Goal: Task Accomplishment & Management: Use online tool/utility

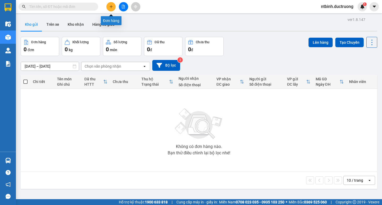
click at [114, 9] on button at bounding box center [110, 6] width 9 height 9
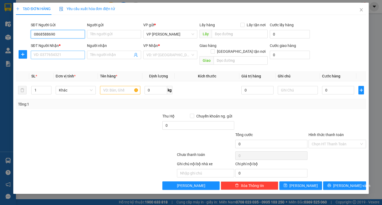
type input "0868588690"
click at [56, 55] on input "SĐT Người Nhận *" at bounding box center [58, 55] width 54 height 8
type input "0978714592"
click at [165, 55] on input "search" at bounding box center [168, 55] width 44 height 8
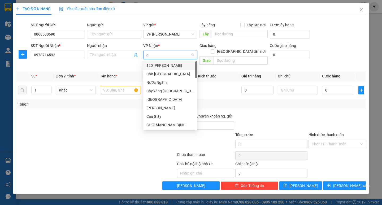
type input "go"
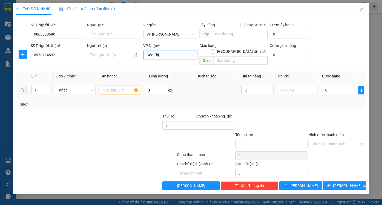
click at [112, 87] on input "text" at bounding box center [120, 90] width 40 height 8
type input "1 catong"
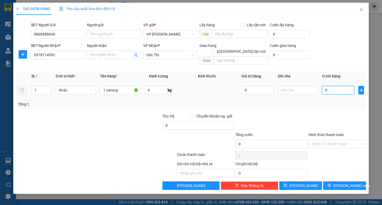
click at [331, 86] on input "0" at bounding box center [338, 90] width 32 height 8
click at [320, 86] on td at bounding box center [298, 90] width 44 height 18
click at [333, 86] on input "0" at bounding box center [338, 90] width 32 height 8
click at [323, 86] on input "0" at bounding box center [338, 90] width 32 height 8
type input "50"
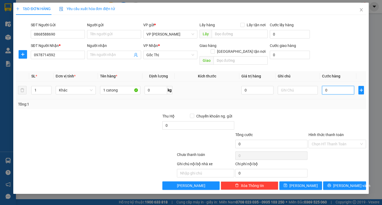
type input "50"
click at [331, 101] on div "Tổng: 1" at bounding box center [191, 104] width 346 height 6
type input "50.000"
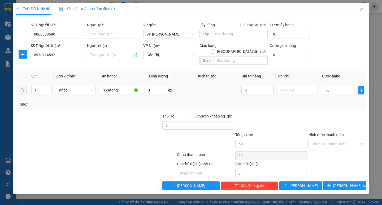
type input "50.000"
click at [338, 183] on button "[PERSON_NAME] và In" at bounding box center [344, 185] width 43 height 8
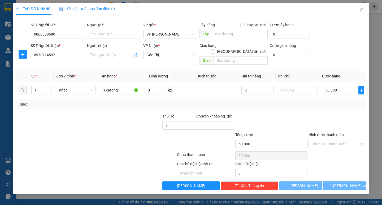
click at [339, 179] on main at bounding box center [191, 99] width 382 height 199
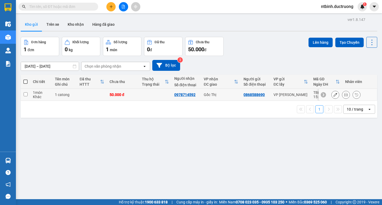
click at [344, 94] on icon at bounding box center [346, 95] width 4 height 4
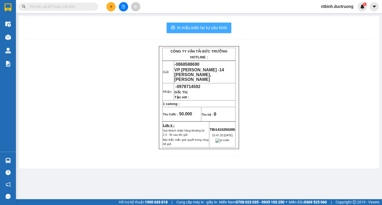
click at [202, 27] on span "In mẫu biên lai tự cấu hình" at bounding box center [202, 27] width 50 height 7
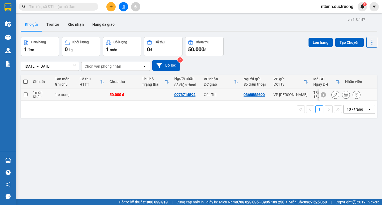
click at [146, 91] on td at bounding box center [155, 95] width 32 height 12
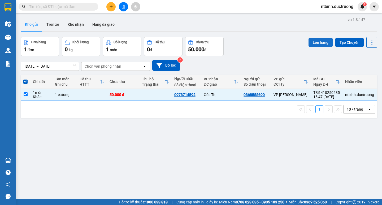
click at [315, 38] on button "Lên hàng" at bounding box center [321, 43] width 24 height 10
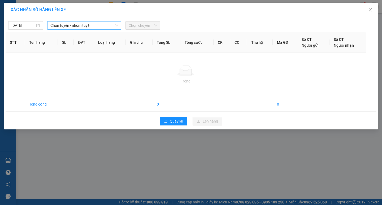
click at [91, 24] on span "Chọn tuyến - nhóm tuyến" at bounding box center [84, 25] width 68 height 8
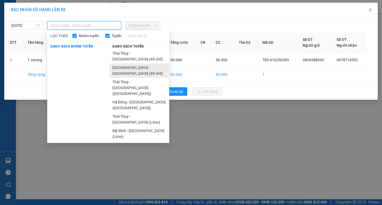
click at [113, 63] on li "Hà Nội - Thái Thụy (45 chỗ)" at bounding box center [139, 70] width 60 height 14
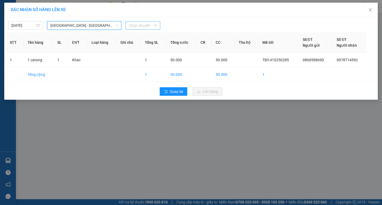
click at [134, 22] on span "Chọn chuyến" at bounding box center [143, 25] width 28 height 8
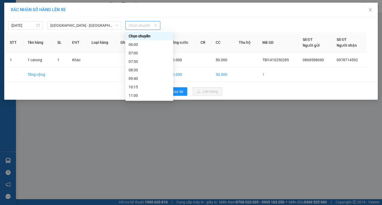
click at [139, 144] on div "15:30" at bounding box center [149, 147] width 41 height 6
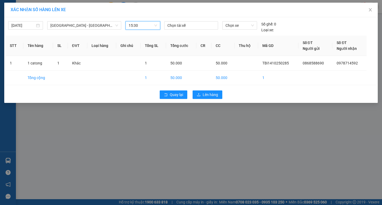
click at [210, 102] on div "14/10/2025 Hà Nội - Thái Thụy (45 chỗ) LỌC THEO Nhóm tuyến Tuyến Chọn tất cả Da…" at bounding box center [191, 60] width 374 height 86
click at [210, 98] on button "Lên hàng" at bounding box center [208, 94] width 30 height 8
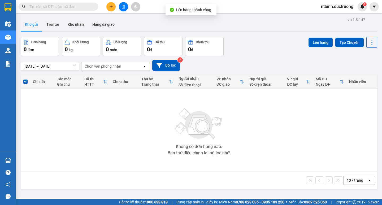
click at [121, 8] on button at bounding box center [123, 6] width 9 height 9
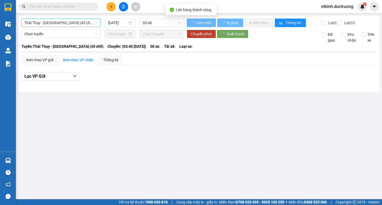
click at [52, 22] on span "Thái Thụy - Hà Nội (45 chỗ)" at bounding box center [60, 23] width 73 height 8
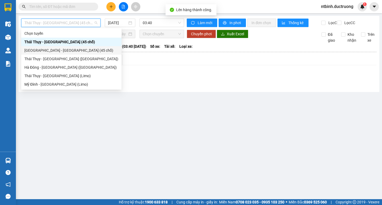
click at [48, 47] on div "Hà Nội - Thái Thụy (45 chỗ)" at bounding box center [71, 50] width 100 height 8
type input "14/10/2025"
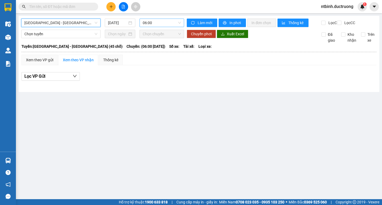
click at [162, 20] on span "06:00" at bounding box center [162, 23] width 38 height 8
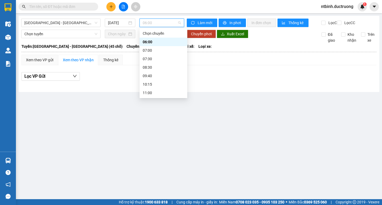
click at [152, 141] on div "15:30" at bounding box center [163, 144] width 41 height 6
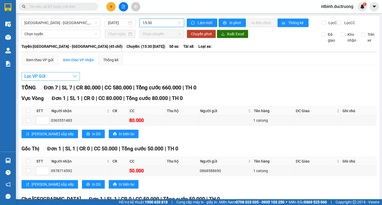
click at [56, 80] on button "Lọc VP Gửi" at bounding box center [50, 76] width 58 height 8
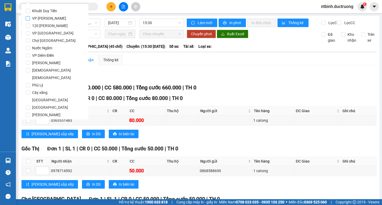
click at [42, 18] on span "VP [PERSON_NAME]" at bounding box center [49, 18] width 38 height 7
click at [30, 18] on input "VP [PERSON_NAME]" at bounding box center [28, 18] width 4 height 4
checkbox input "true"
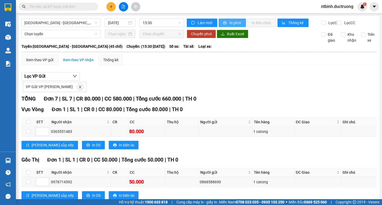
click at [233, 19] on button "In phơi" at bounding box center [232, 23] width 27 height 8
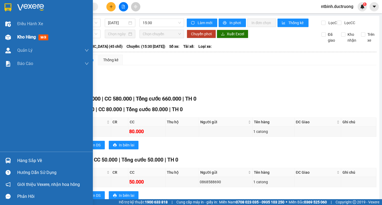
click at [15, 32] on div "Kho hàng mới" at bounding box center [46, 37] width 93 height 13
